Goal: Browse casually

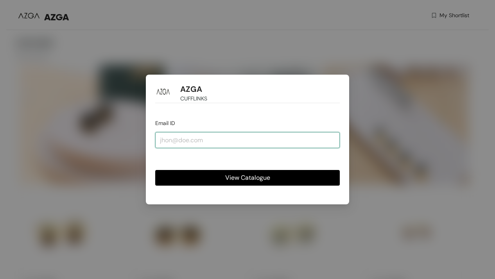
click at [190, 144] on input "email" at bounding box center [247, 140] width 184 height 16
type input "[EMAIL_ADDRESS][DOMAIN_NAME]"
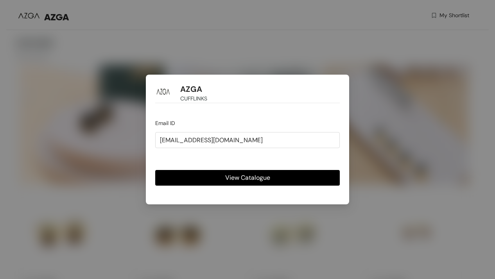
click at [221, 180] on button "View Catalogue" at bounding box center [247, 178] width 184 height 16
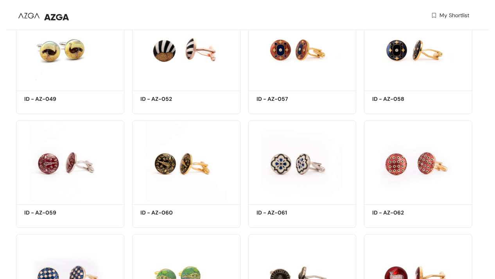
scroll to position [1214, 0]
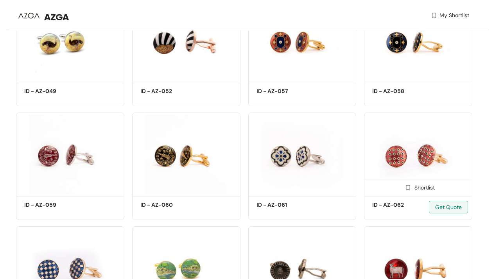
click at [405, 155] on img at bounding box center [418, 154] width 108 height 82
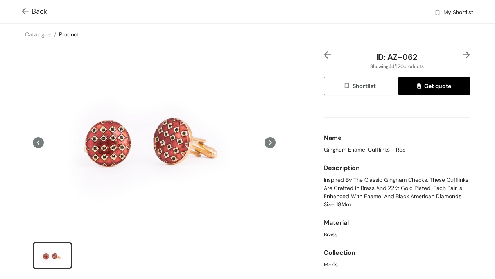
scroll to position [1, 0]
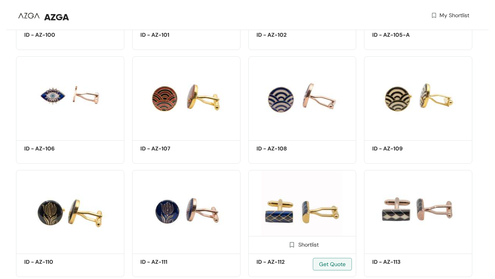
scroll to position [1951, 0]
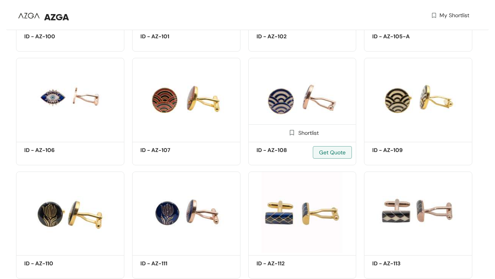
click at [286, 101] on img at bounding box center [302, 99] width 108 height 82
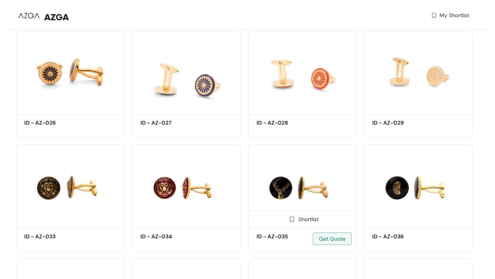
scroll to position [728, 0]
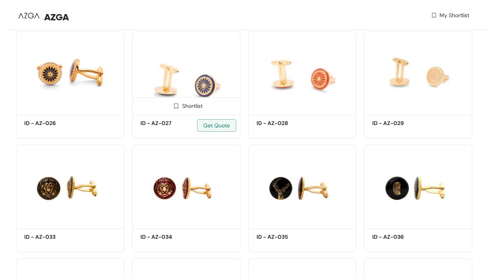
click at [207, 81] on img at bounding box center [186, 72] width 108 height 82
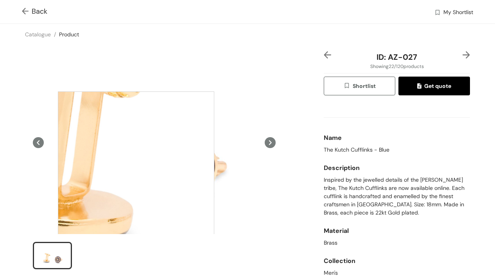
click at [136, 170] on div at bounding box center [136, 169] width 156 height 156
